Goal: Task Accomplishment & Management: Manage account settings

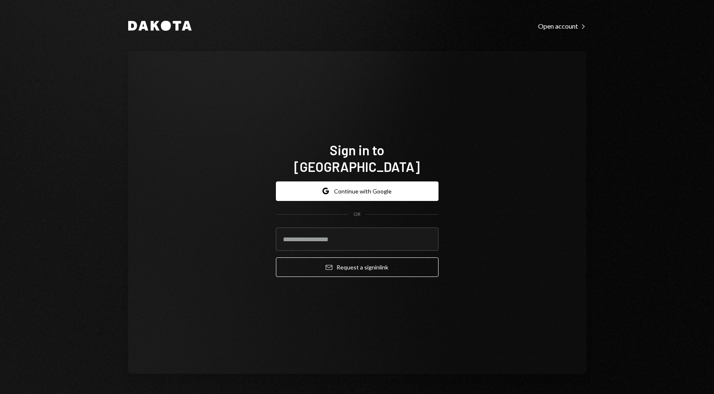
click at [332, 185] on button "Google Continue with Google" at bounding box center [357, 190] width 163 height 19
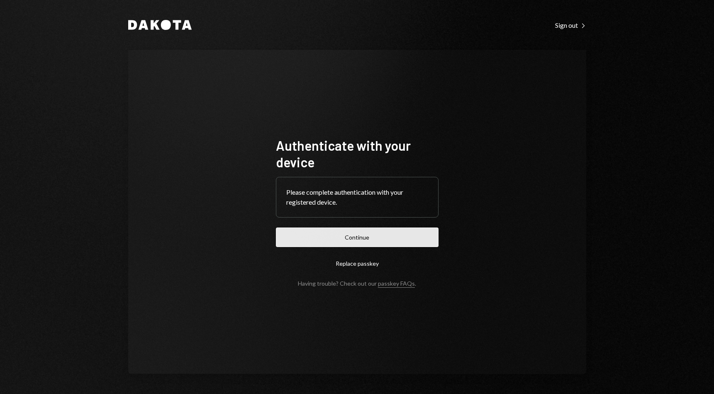
click at [332, 235] on button "Continue" at bounding box center [357, 236] width 163 height 19
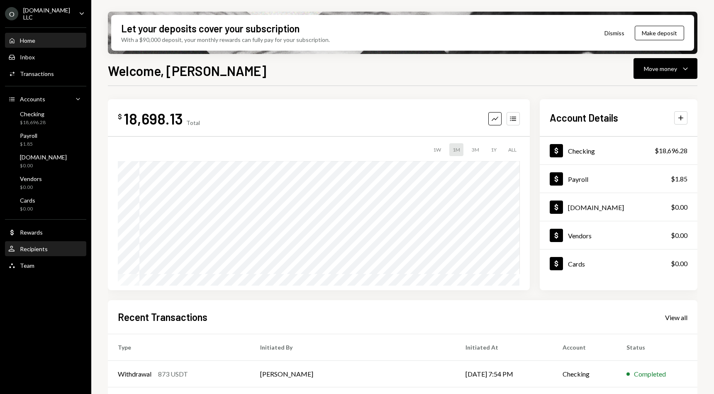
click at [37, 250] on div "Recipients" at bounding box center [34, 248] width 28 height 7
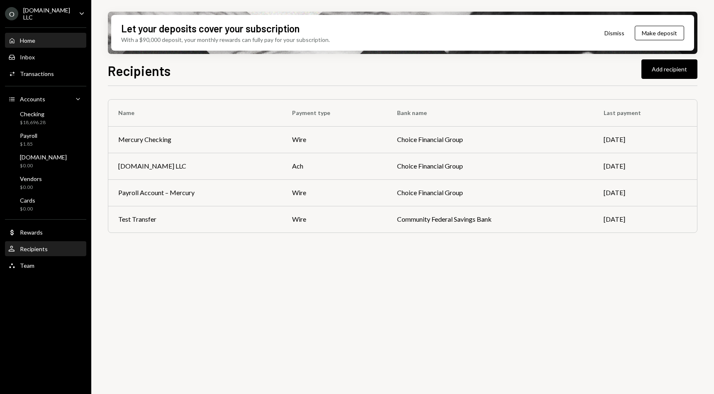
click at [24, 37] on div "Home" at bounding box center [27, 40] width 15 height 7
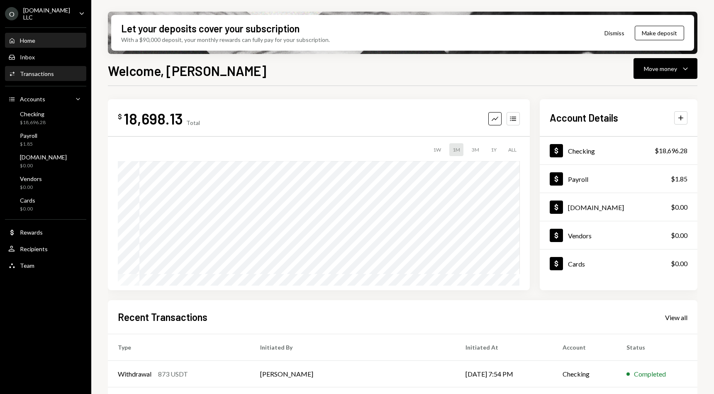
click at [31, 70] on div "Activities Transactions" at bounding box center [31, 73] width 46 height 7
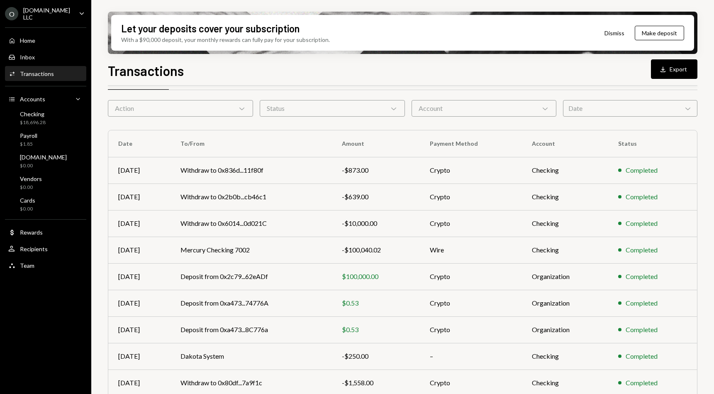
scroll to position [26, 0]
click at [327, 217] on td "Withdraw to 0x6014...0d021C" at bounding box center [250, 222] width 161 height 27
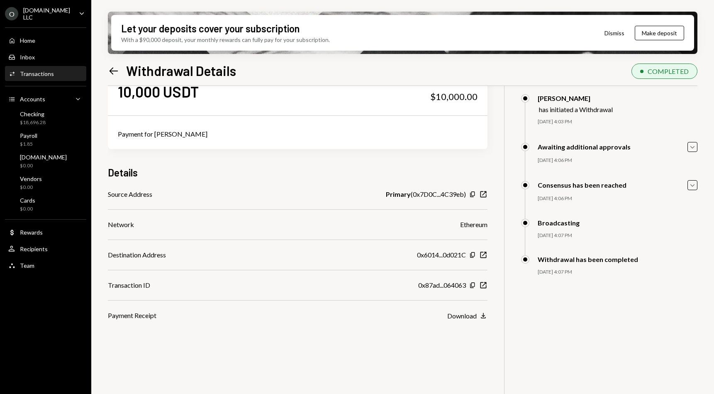
scroll to position [49, 0]
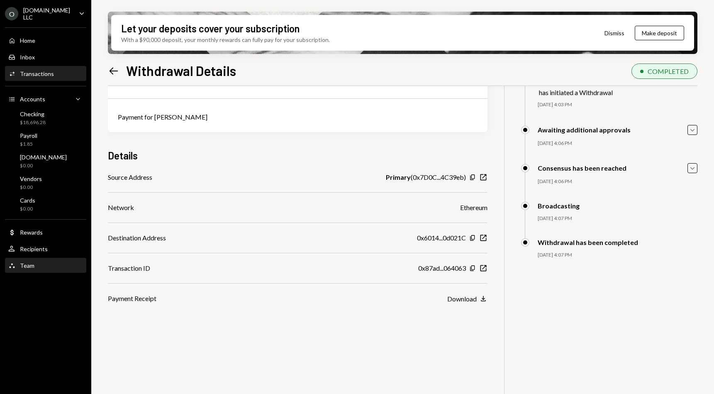
click at [39, 260] on div "Team Team" at bounding box center [45, 265] width 75 height 14
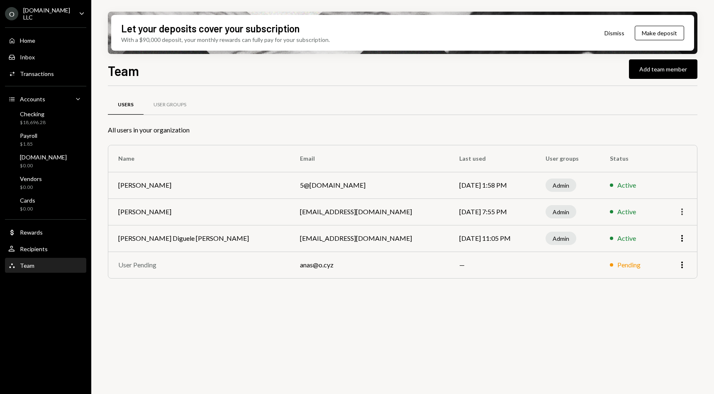
click at [679, 212] on icon "More" at bounding box center [682, 212] width 10 height 10
click at [662, 246] on div "Remove" at bounding box center [662, 243] width 41 height 15
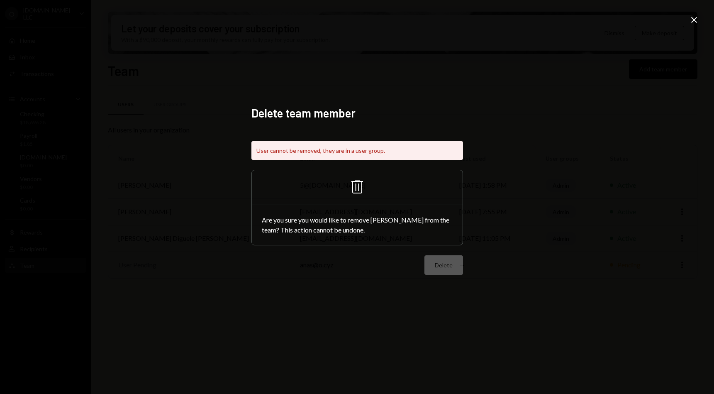
click at [297, 151] on div "User cannot be removed, they are in a user group." at bounding box center [357, 150] width 212 height 19
click at [359, 192] on icon "Trash" at bounding box center [357, 187] width 20 height 20
click at [343, 226] on div "Are you sure you would like to remove [PERSON_NAME] from the team? This action …" at bounding box center [357, 225] width 211 height 40
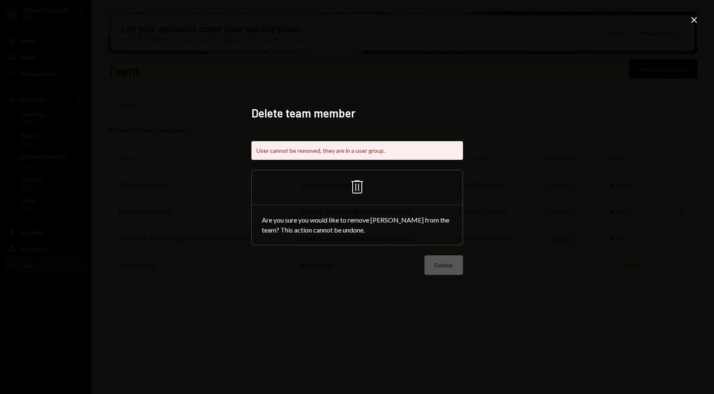
click at [343, 226] on div "Are you sure you would like to remove [PERSON_NAME] from the team? This action …" at bounding box center [357, 225] width 211 height 40
click at [406, 240] on div "Are you sure you would like to remove [PERSON_NAME] from the team? This action …" at bounding box center [357, 225] width 211 height 40
click at [444, 257] on div "Delete" at bounding box center [357, 264] width 212 height 19
click at [440, 261] on div "Delete" at bounding box center [357, 264] width 212 height 19
click at [576, 179] on div "Delete team member User cannot be removed, they are in a user group. Trash Are …" at bounding box center [357, 197] width 714 height 394
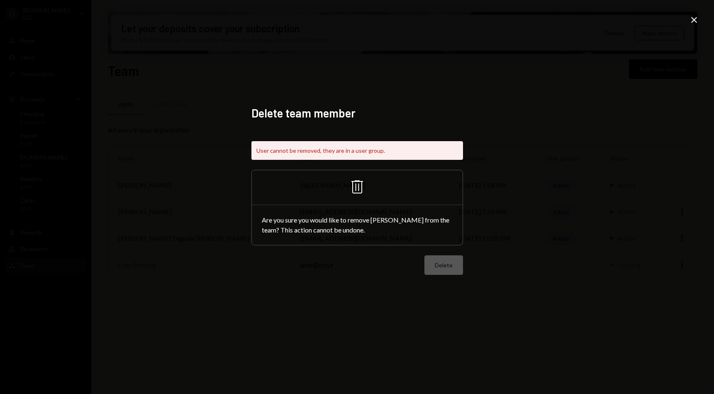
click at [697, 17] on icon "Close" at bounding box center [694, 20] width 10 height 10
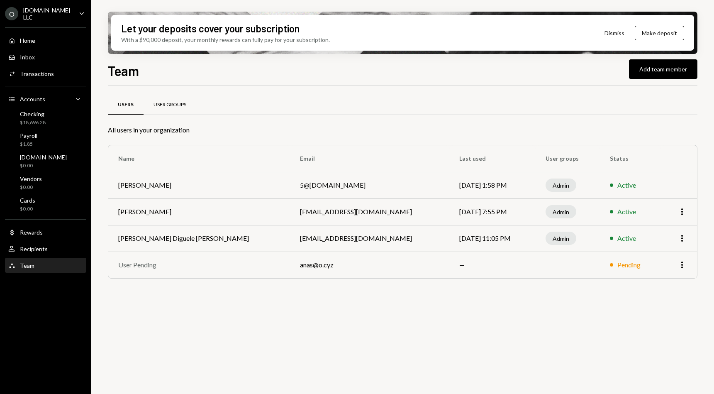
click at [167, 103] on div "User Groups" at bounding box center [169, 104] width 33 height 7
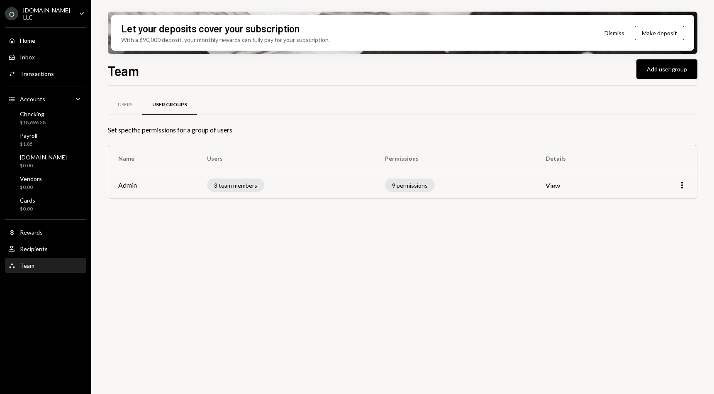
click at [683, 180] on div "More" at bounding box center [682, 185] width 10 height 10
click at [657, 197] on div "Edit" at bounding box center [662, 203] width 41 height 15
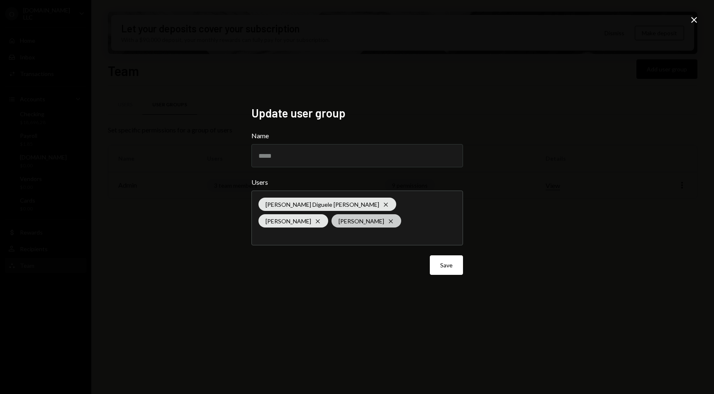
click at [389, 221] on icon at bounding box center [391, 221] width 4 height 4
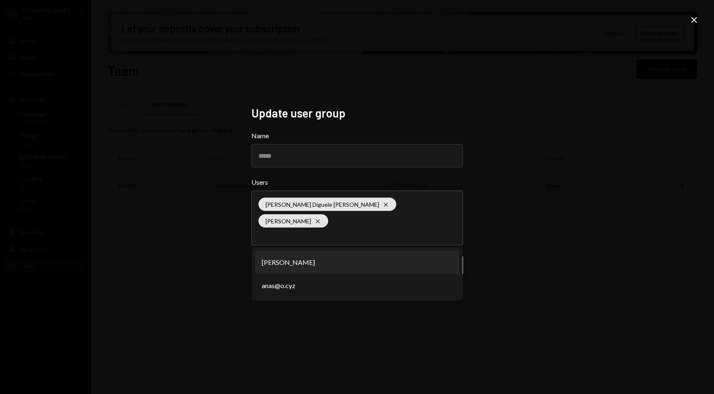
click at [649, 304] on div "Update user group Name ***** Users [PERSON_NAME] Diguele [PERSON_NAME] [PERSON_…" at bounding box center [357, 197] width 714 height 394
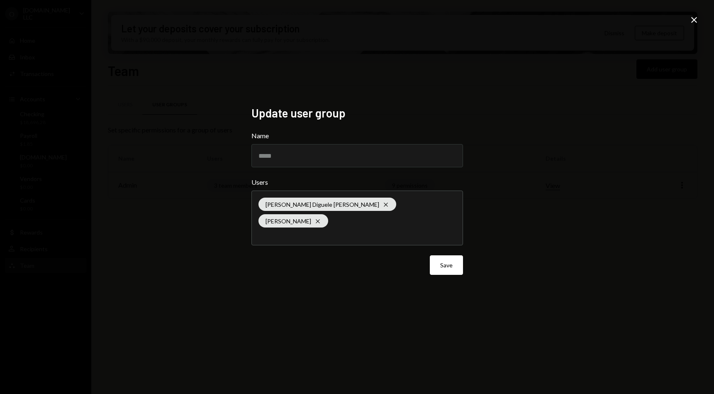
drag, startPoint x: 440, startPoint y: 258, endPoint x: 465, endPoint y: 241, distance: 30.8
click at [465, 241] on div "Update user group Name ***** Users [PERSON_NAME] Diguele [PERSON_NAME] [PERSON_…" at bounding box center [356, 197] width 231 height 202
click at [421, 231] on input "text" at bounding box center [356, 234] width 197 height 7
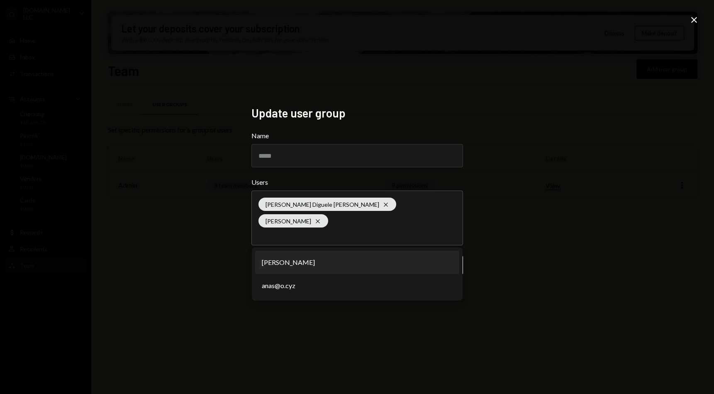
click at [503, 235] on div "Update user group Name ***** Users [PERSON_NAME] Diguele [PERSON_NAME] [PERSON_…" at bounding box center [357, 197] width 714 height 394
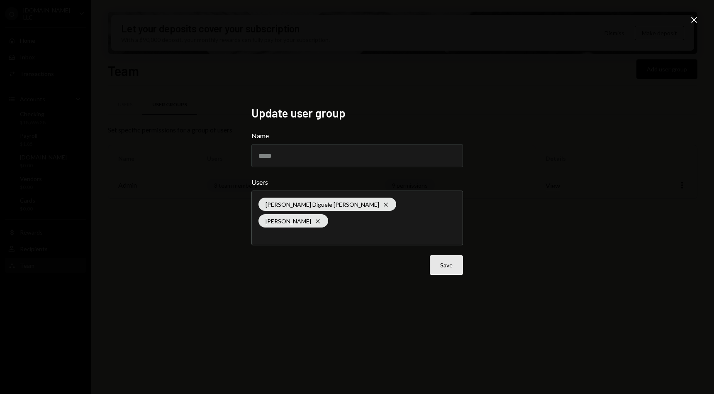
click at [441, 255] on button "Save" at bounding box center [446, 264] width 33 height 19
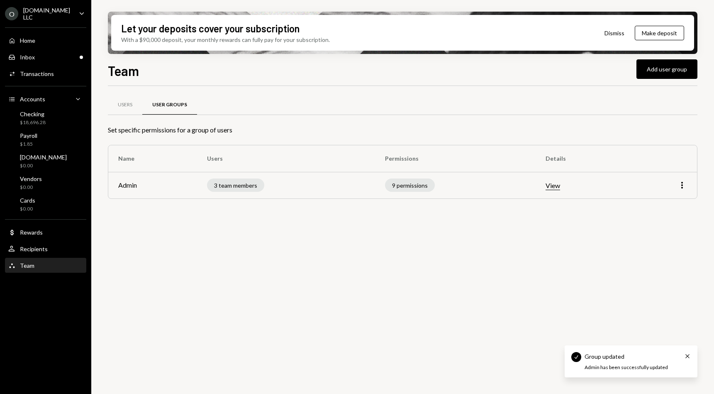
click at [396, 301] on div "Users User Groups Set specific permissions for a group of users Name Users Perm…" at bounding box center [402, 244] width 589 height 317
click at [127, 112] on div "Users" at bounding box center [125, 105] width 34 height 20
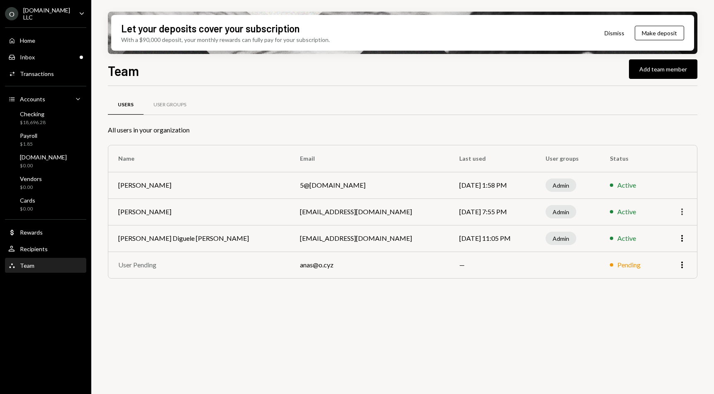
click at [684, 214] on icon "More" at bounding box center [682, 212] width 10 height 10
click at [659, 248] on div "Remove" at bounding box center [662, 243] width 41 height 15
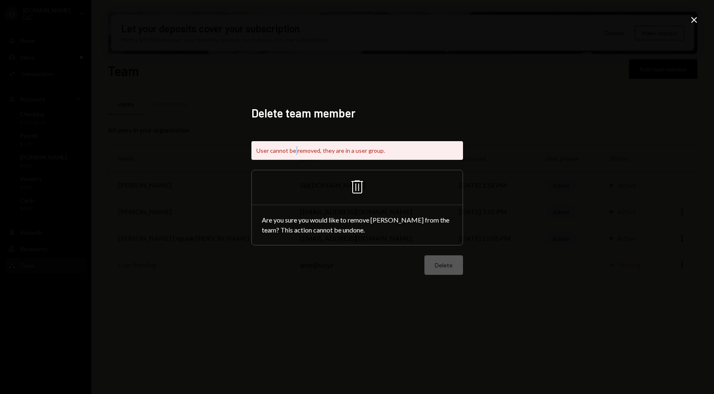
click at [294, 148] on div "User cannot be removed, they are in a user group." at bounding box center [357, 150] width 212 height 19
click at [435, 261] on div "Delete" at bounding box center [357, 264] width 212 height 19
click at [527, 280] on div "Delete team member User cannot be removed, they are in a user group. Trash Are …" at bounding box center [357, 197] width 714 height 394
click at [693, 18] on icon "Close" at bounding box center [694, 20] width 10 height 10
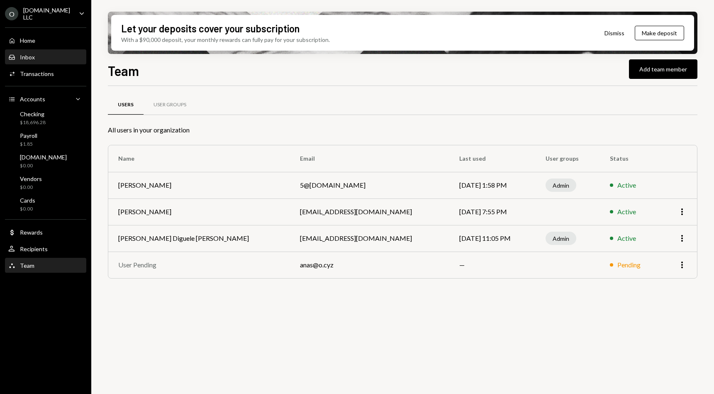
click at [45, 58] on div "Inbox Inbox" at bounding box center [45, 57] width 75 height 7
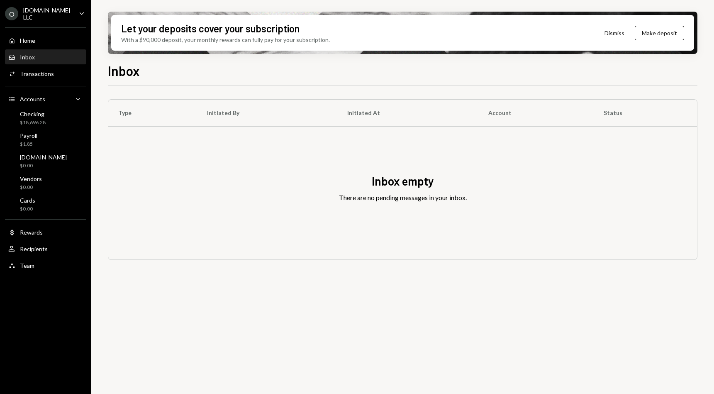
click at [181, 137] on div "Inbox empty There are no pending messages in your inbox." at bounding box center [402, 192] width 589 height 133
click at [44, 58] on div "Inbox Inbox" at bounding box center [45, 57] width 75 height 7
click at [51, 44] on div "Home Home" at bounding box center [45, 41] width 75 height 14
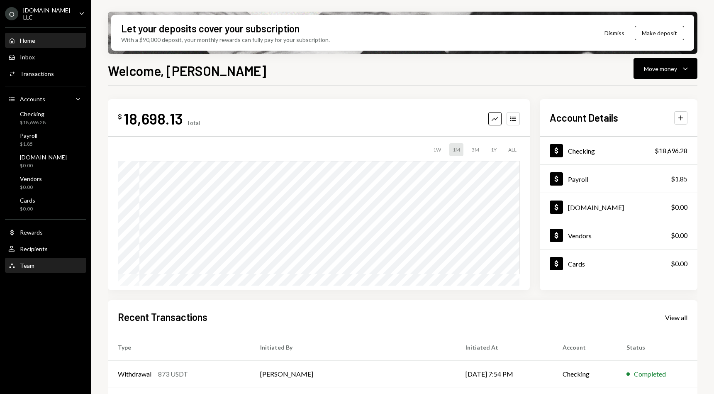
click at [46, 266] on div "Team Team" at bounding box center [45, 265] width 75 height 7
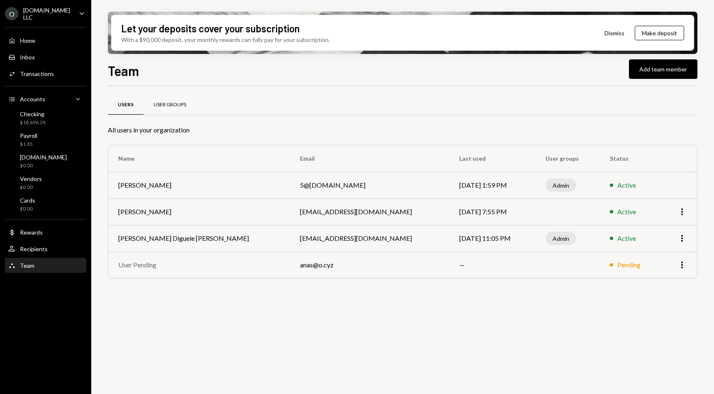
click at [169, 101] on div "User Groups" at bounding box center [169, 105] width 53 height 20
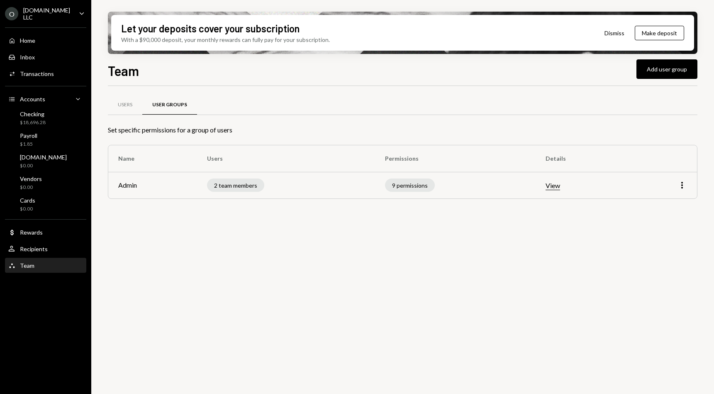
click at [555, 187] on button "View" at bounding box center [552, 185] width 15 height 9
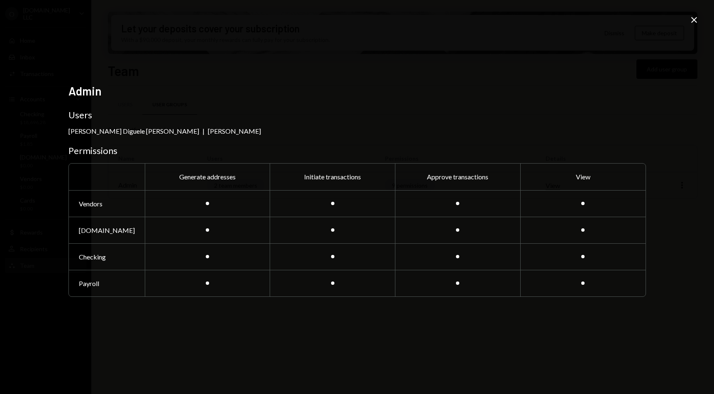
click at [695, 21] on icon at bounding box center [694, 20] width 6 height 6
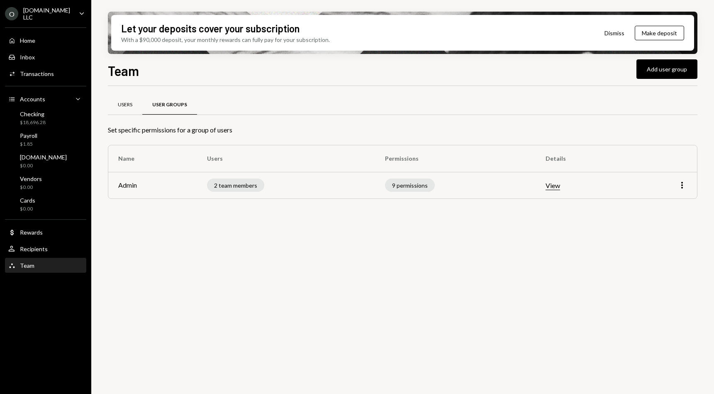
click at [130, 103] on div "Users" at bounding box center [125, 104] width 15 height 7
